Goal: Task Accomplishment & Management: Use online tool/utility

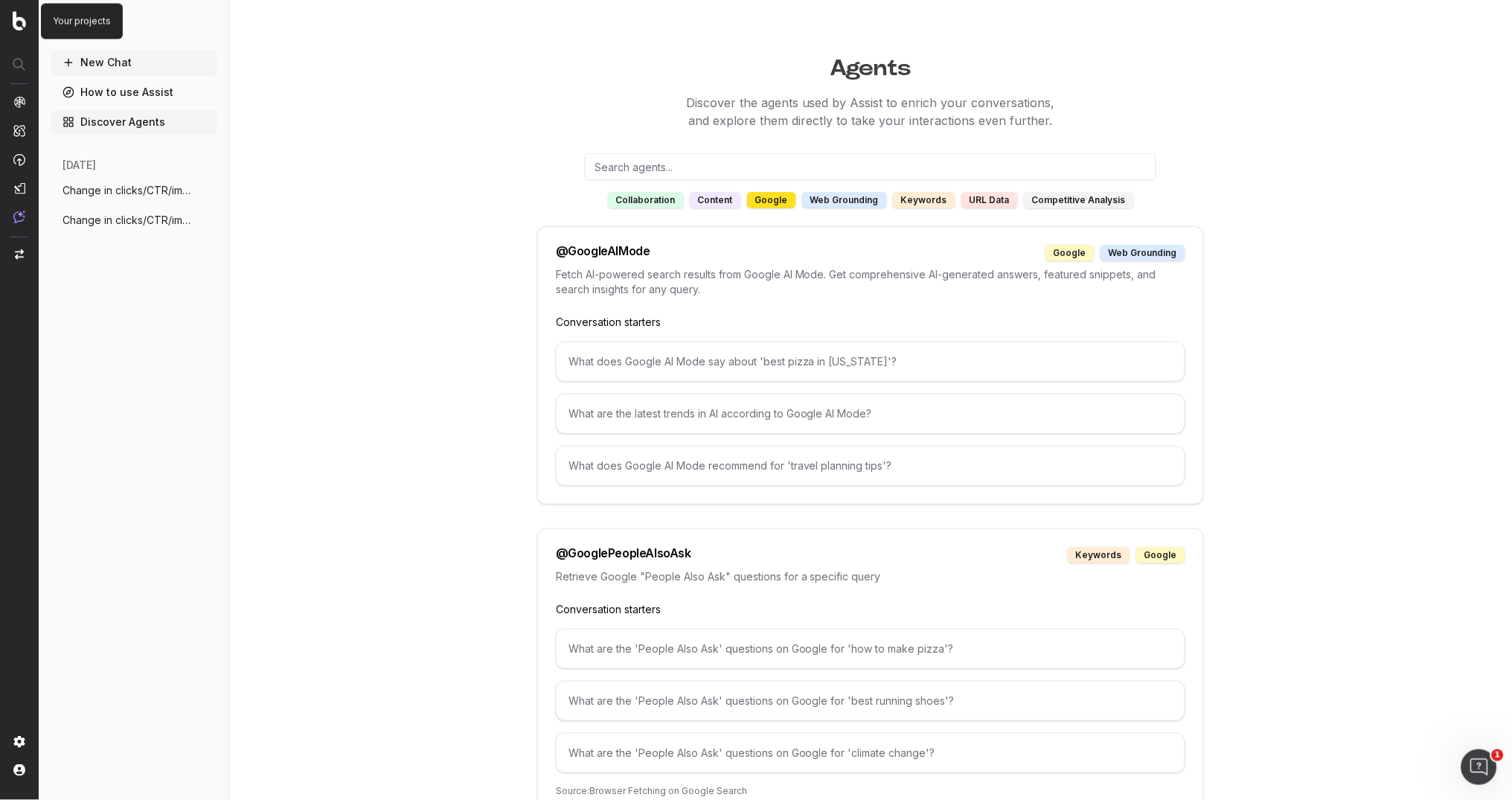
click at [23, 22] on img at bounding box center [18, 21] width 13 height 19
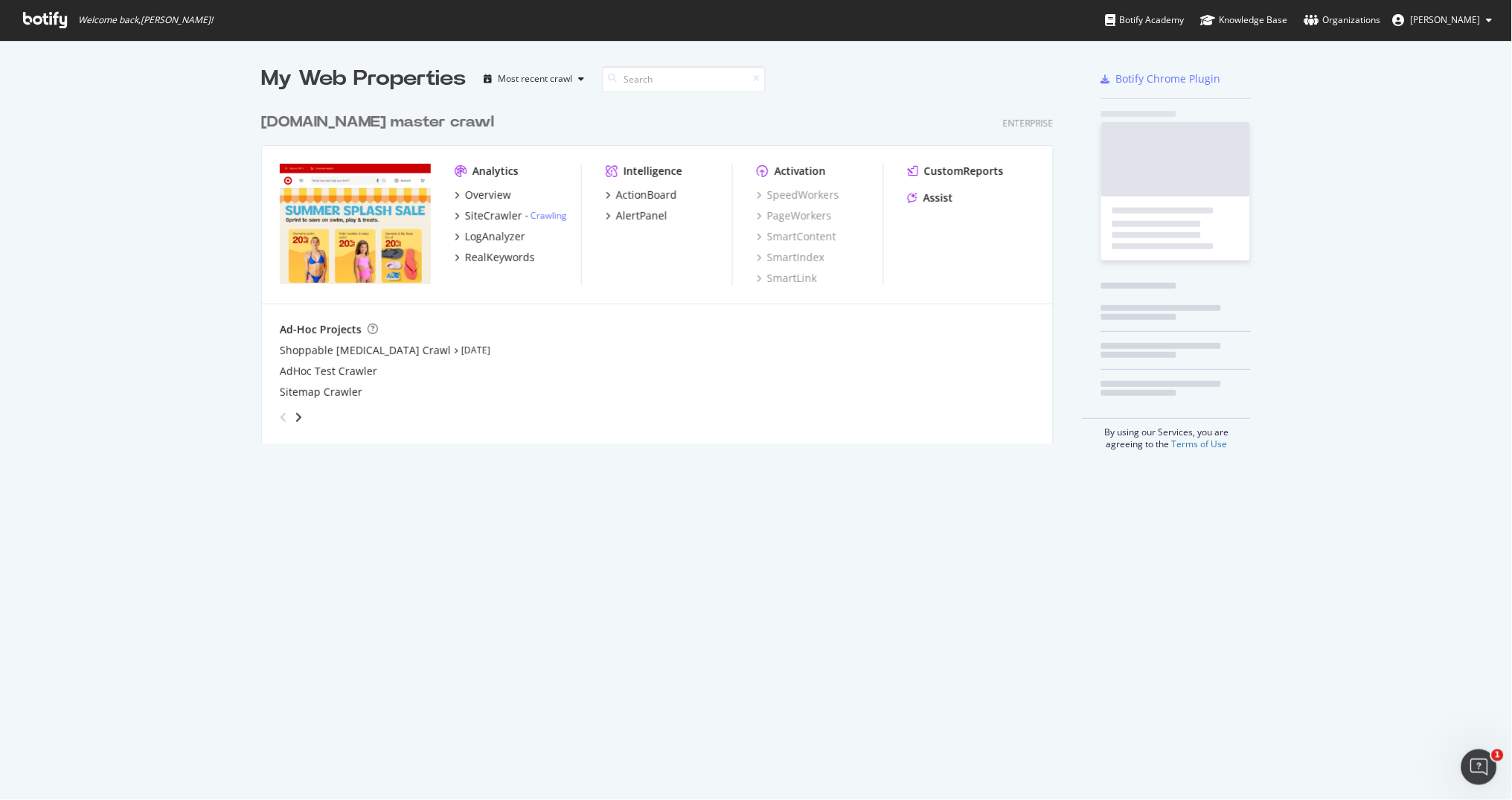
scroll to position [349, 804]
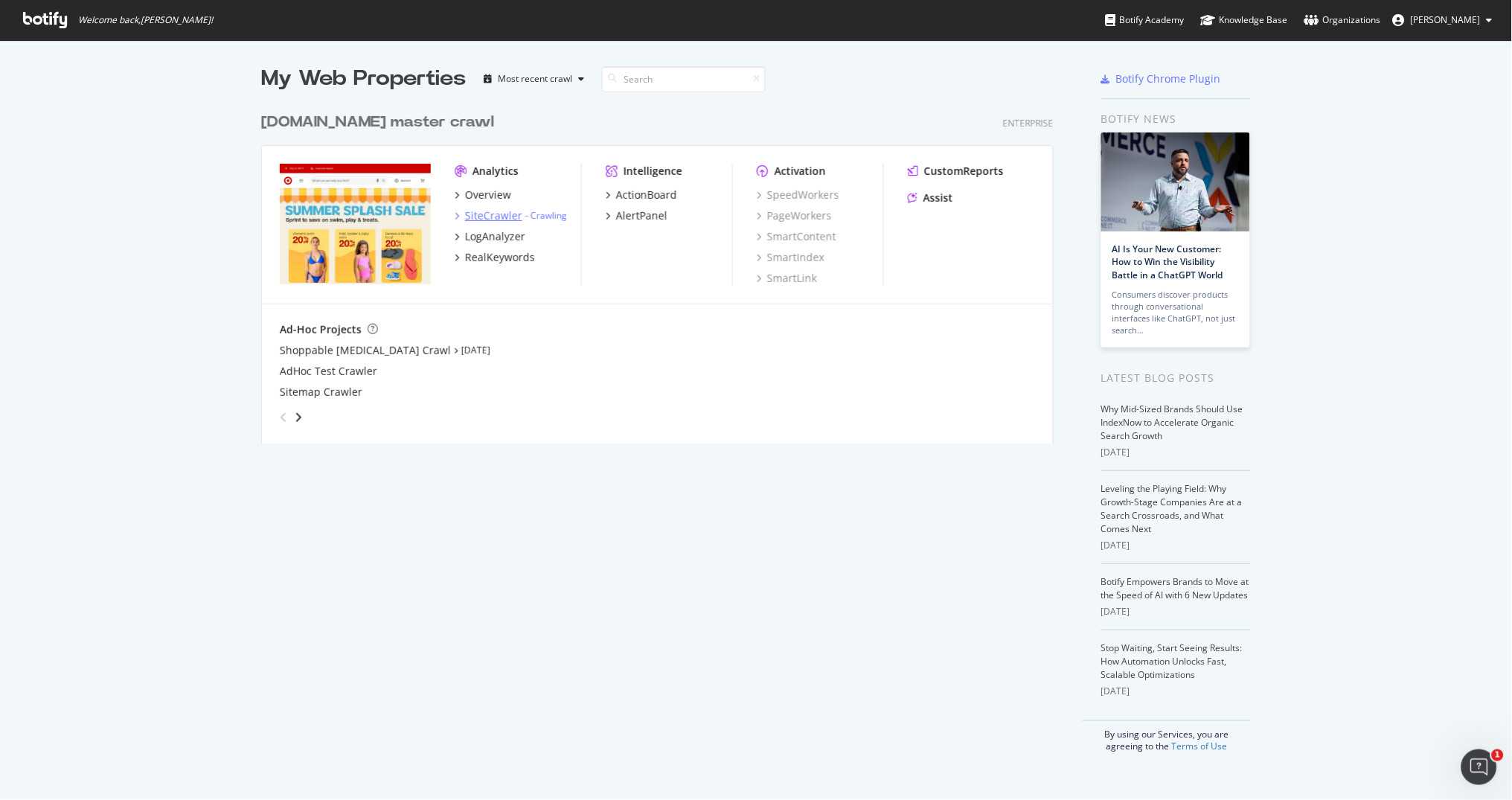
click at [500, 210] on div "SiteCrawler" at bounding box center [493, 216] width 58 height 15
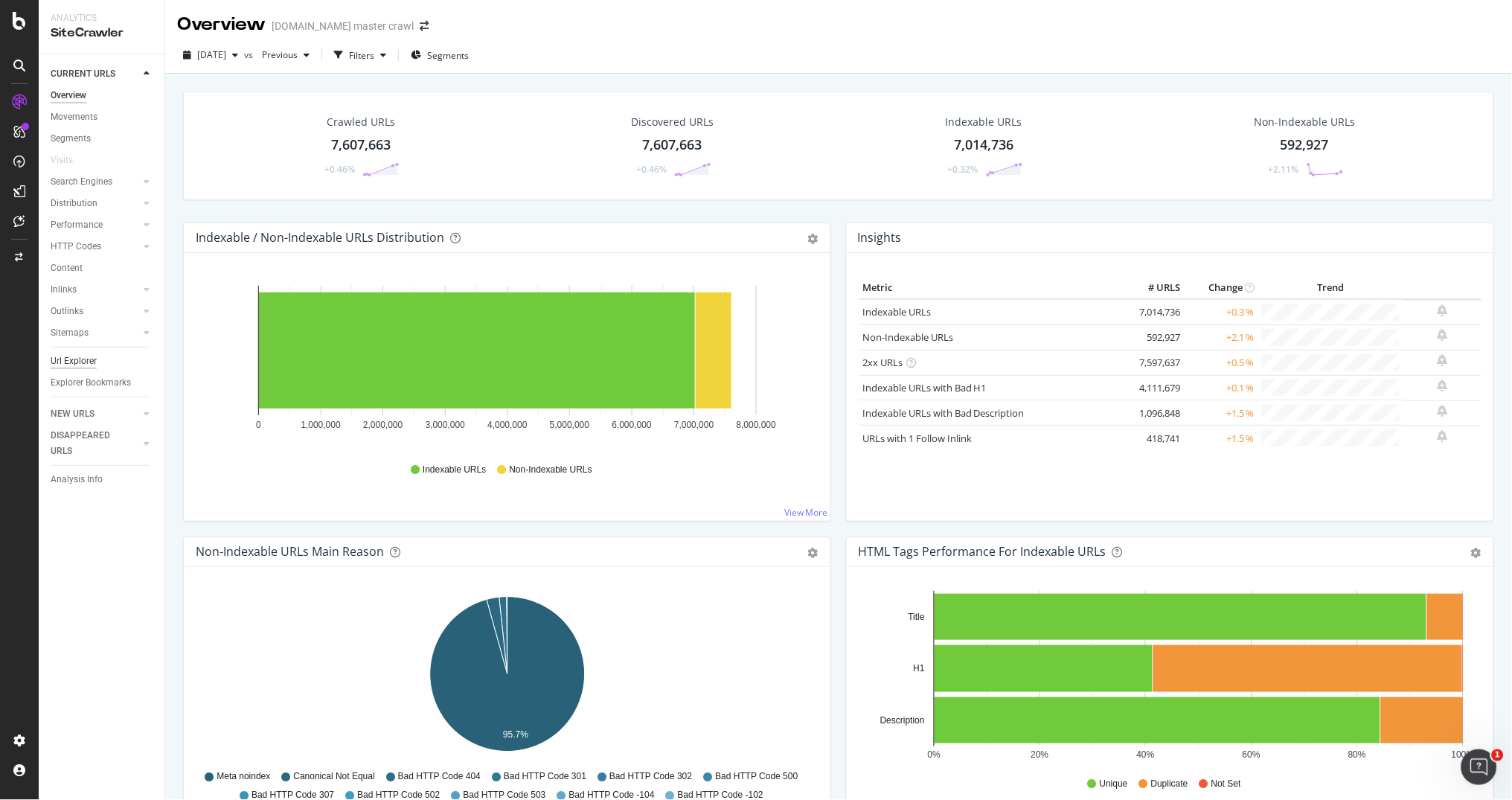
click at [84, 354] on div "Url Explorer" at bounding box center [74, 361] width 46 height 15
